Goal: Task Accomplishment & Management: Manage account settings

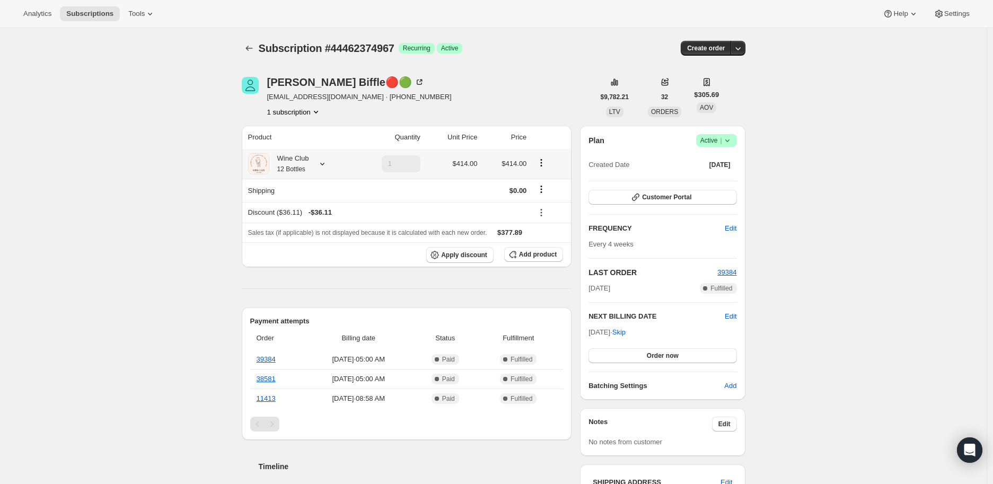
click at [327, 162] on icon at bounding box center [322, 163] width 11 height 11
click at [324, 162] on icon at bounding box center [322, 163] width 11 height 11
click at [545, 214] on icon at bounding box center [541, 212] width 11 height 11
click at [553, 247] on span "Remove" at bounding box center [552, 250] width 25 height 8
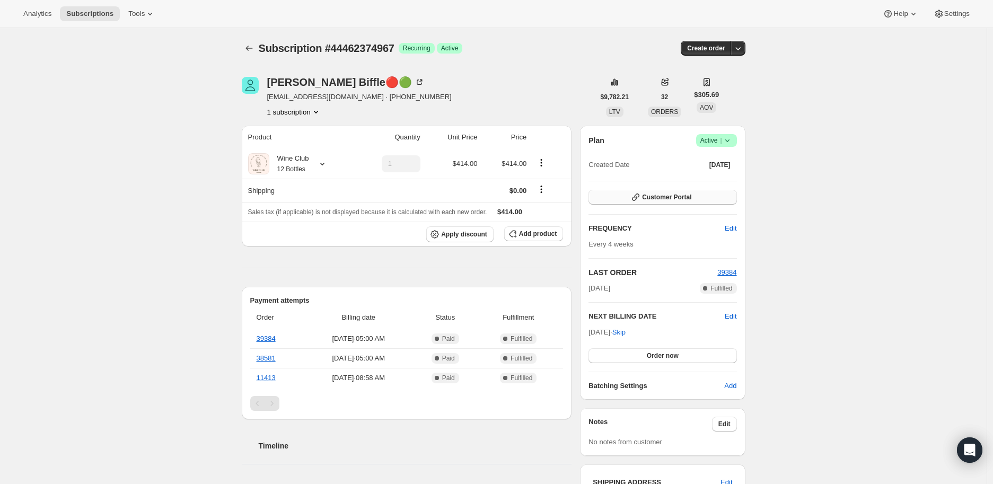
click at [658, 193] on span "Customer Portal" at bounding box center [666, 197] width 49 height 8
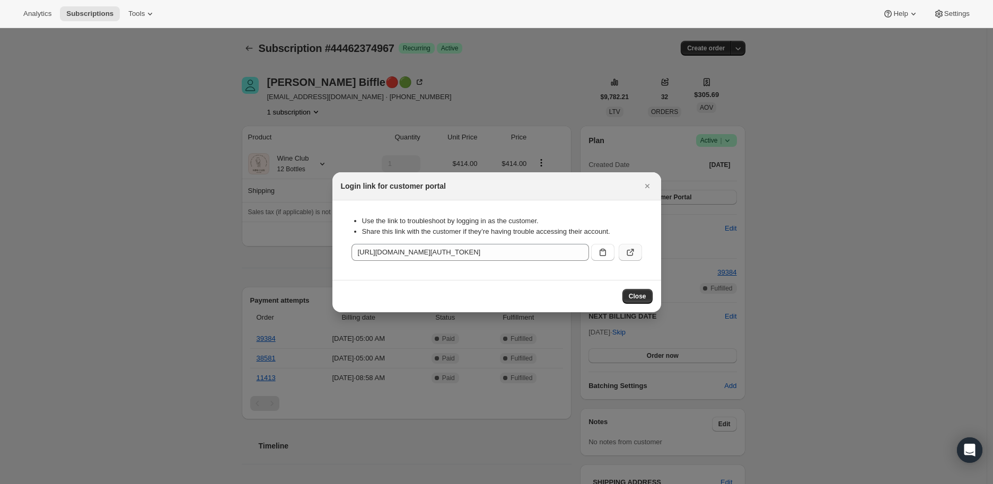
click at [635, 250] on button ":rfh:" at bounding box center [629, 252] width 23 height 17
click at [649, 185] on icon "Close" at bounding box center [647, 186] width 11 height 11
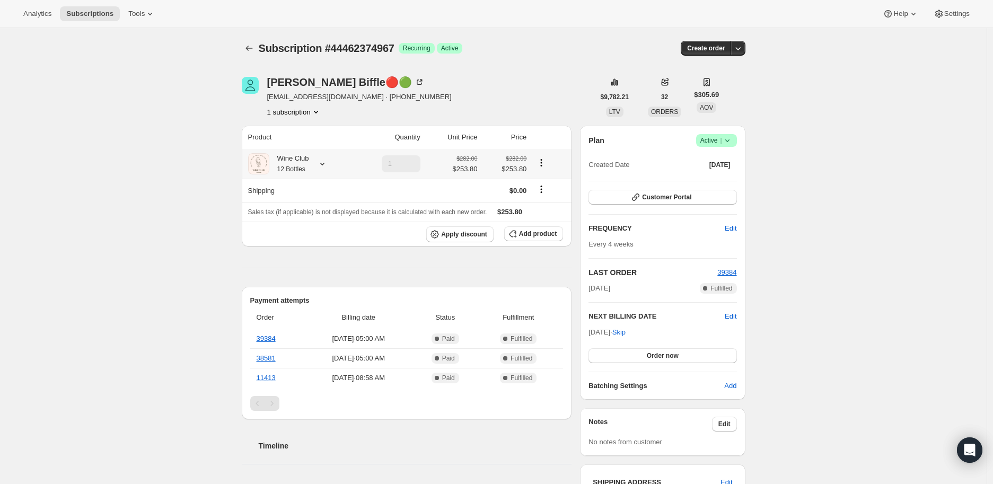
click at [325, 162] on icon at bounding box center [322, 163] width 11 height 11
